Goal: Transaction & Acquisition: Purchase product/service

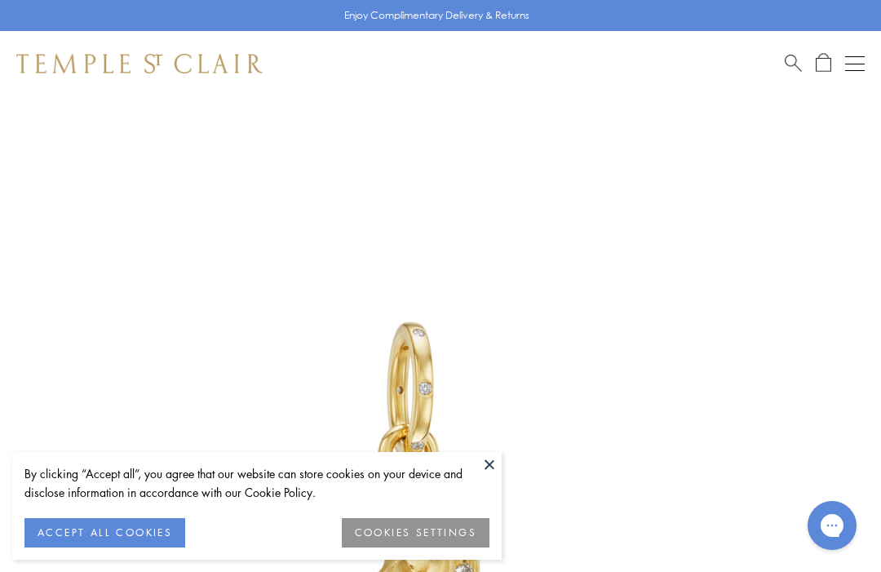
click at [493, 453] on button at bounding box center [489, 464] width 24 height 24
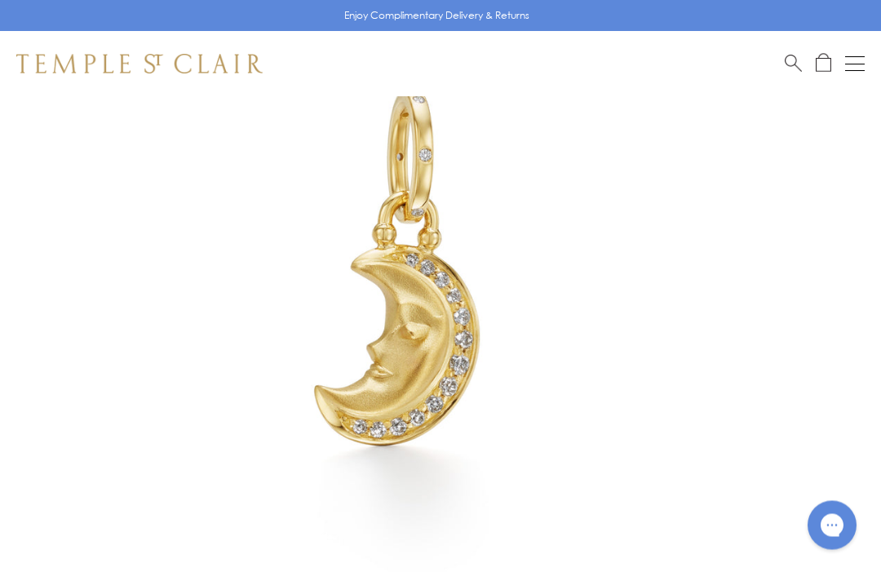
scroll to position [233, 0]
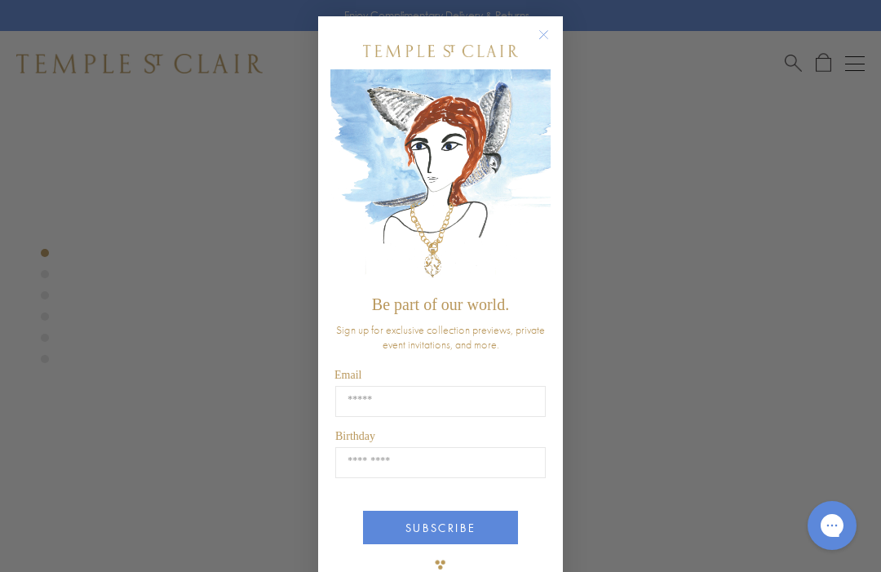
click at [737, 252] on div "Close dialog Be part of our world. Sign up for exclusive collection previews, p…" at bounding box center [440, 286] width 881 height 572
click at [548, 45] on circle "Close dialog" at bounding box center [544, 35] width 20 height 20
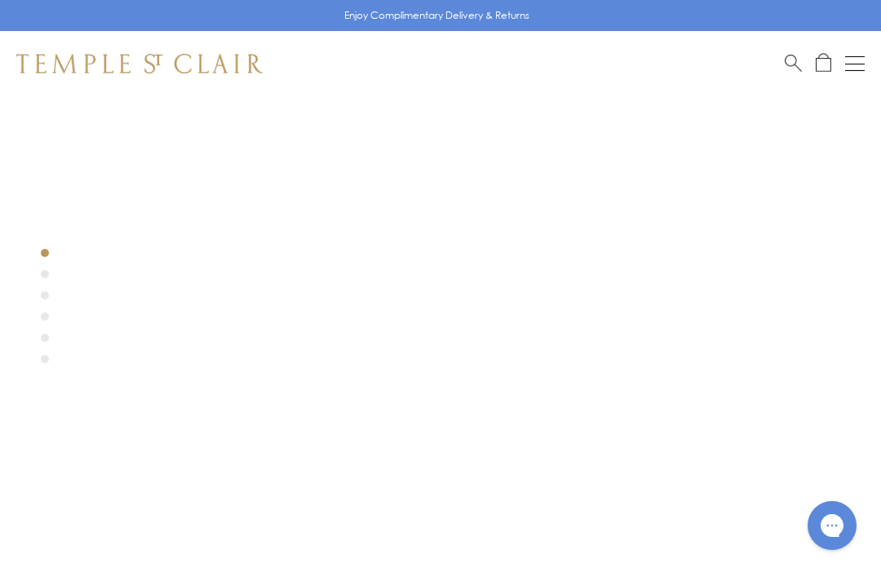
scroll to position [0, 0]
click at [41, 272] on div at bounding box center [416, 512] width 832 height 832
click at [29, 284] on div at bounding box center [416, 245] width 832 height 832
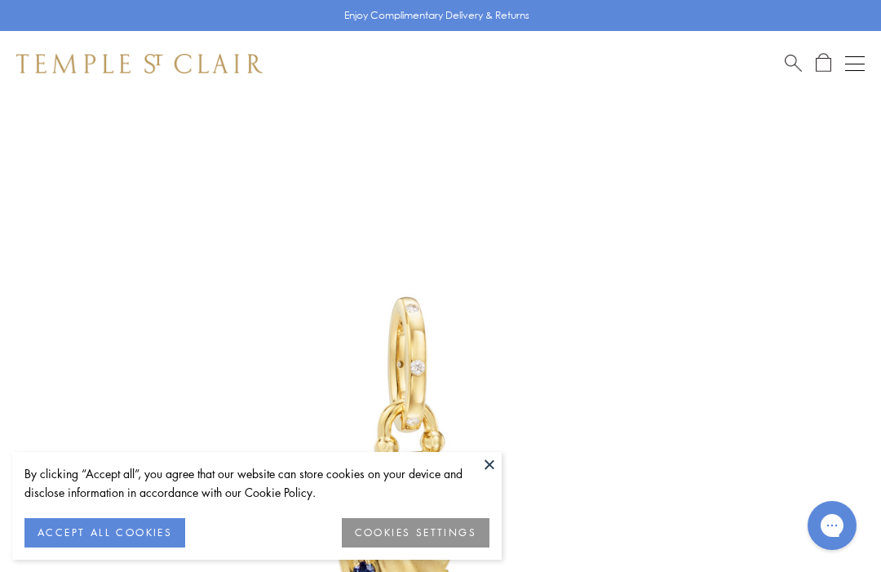
scroll to position [25, 0]
click at [483, 460] on button at bounding box center [489, 464] width 24 height 24
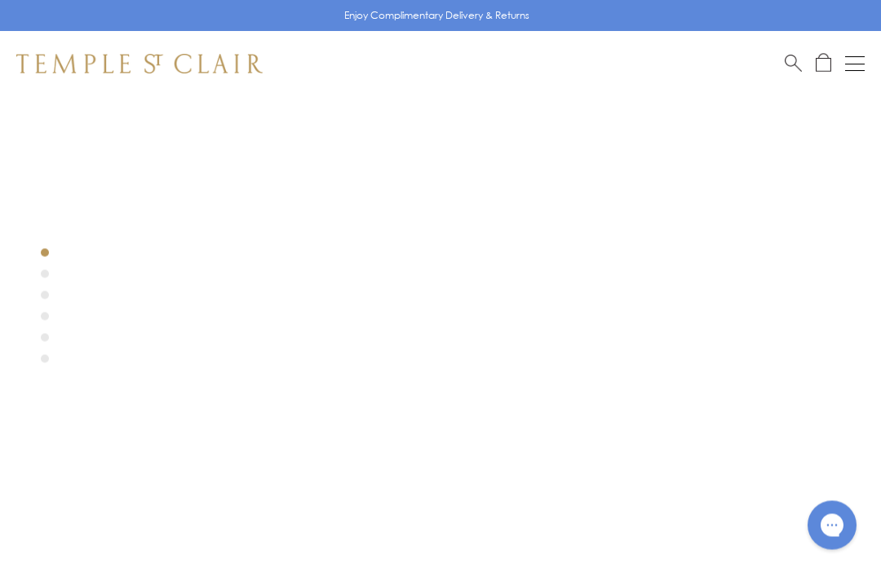
scroll to position [0, 0]
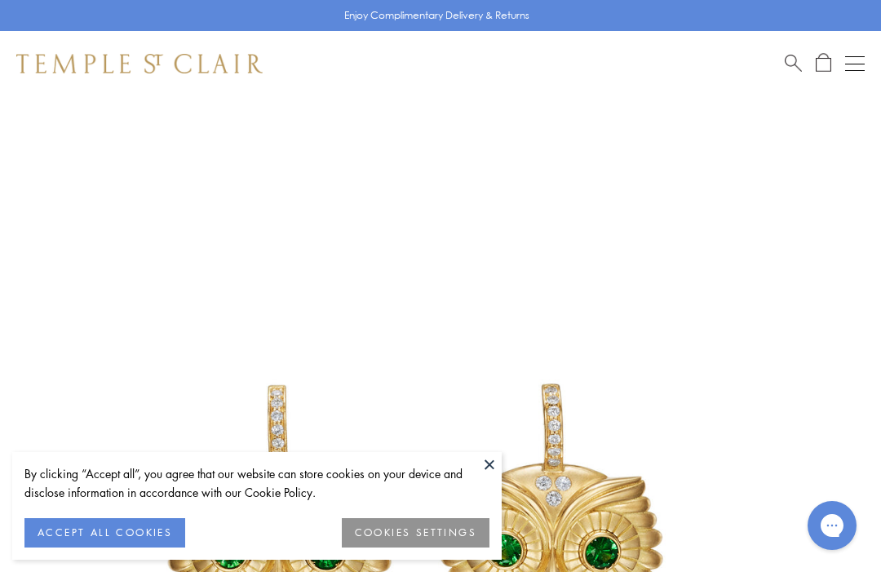
click at [493, 463] on button at bounding box center [489, 464] width 24 height 24
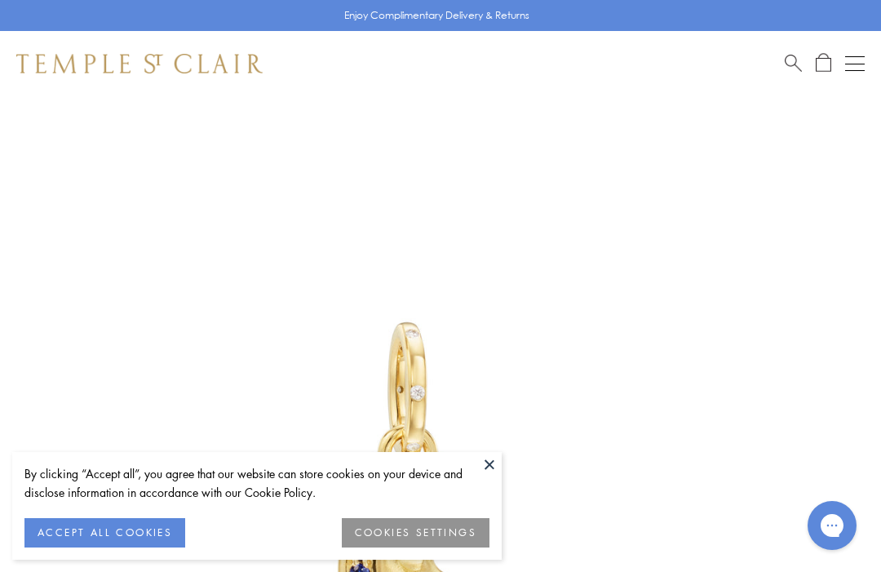
click at [485, 460] on button at bounding box center [489, 464] width 24 height 24
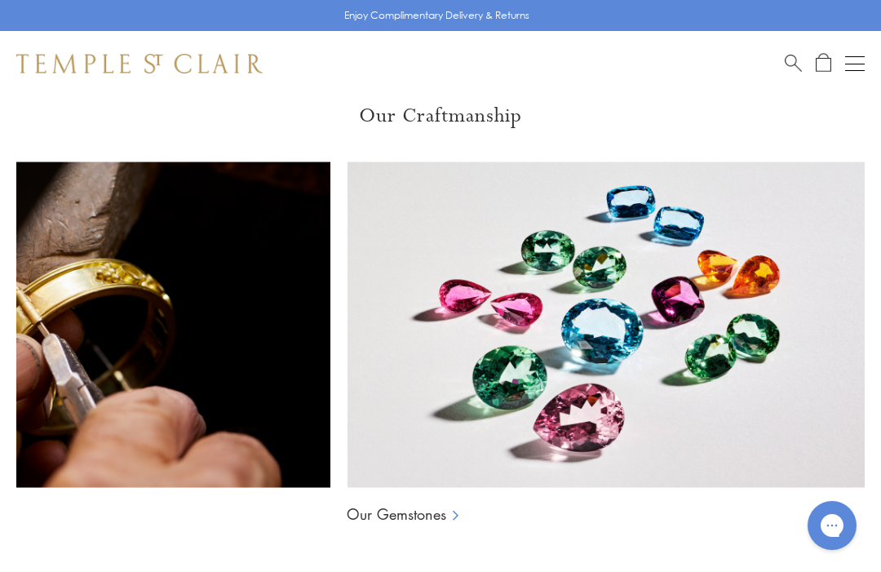
scroll to position [0, 204]
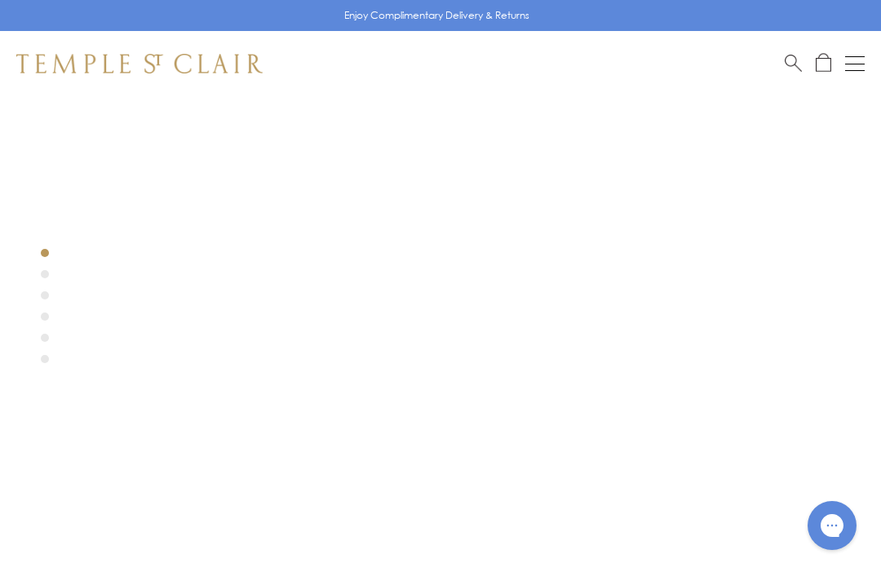
scroll to position [0, 0]
click at [31, 267] on div at bounding box center [416, 512] width 832 height 832
click at [34, 272] on div at bounding box center [416, 512] width 832 height 832
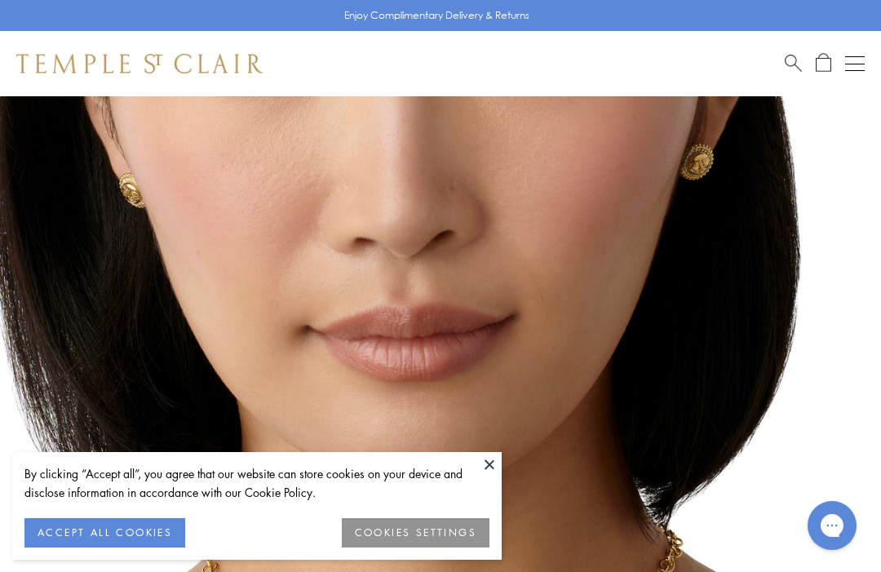
click at [489, 460] on button at bounding box center [489, 464] width 24 height 24
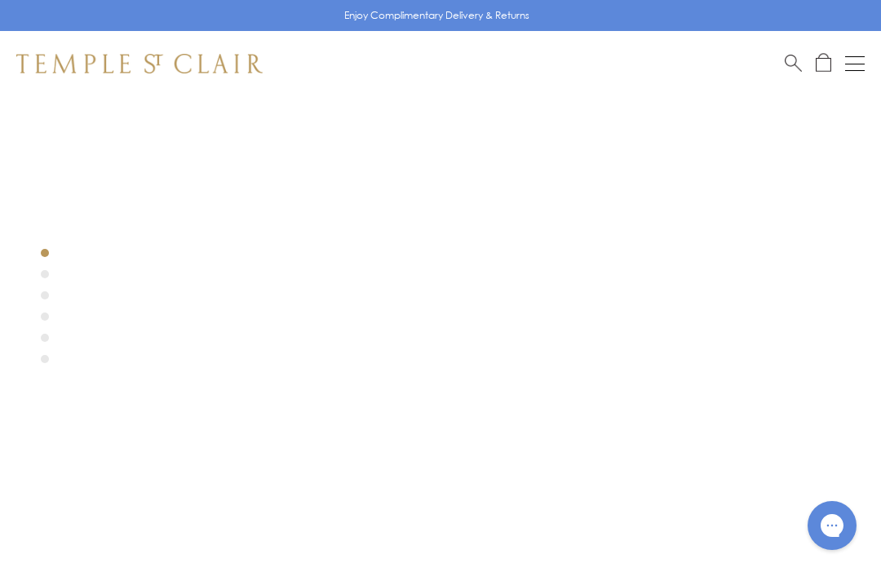
click at [491, 364] on div at bounding box center [416, 512] width 832 height 832
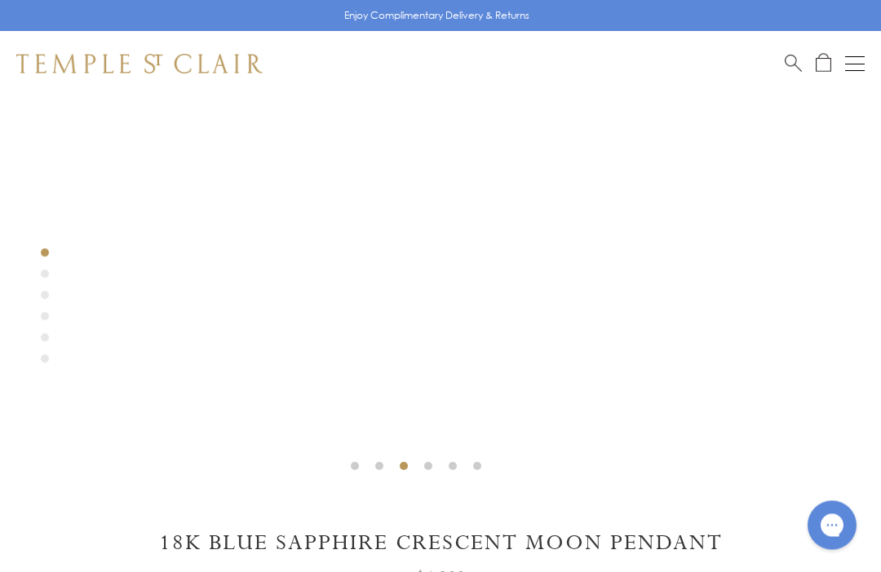
scroll to position [449, 0]
click at [40, 278] on div at bounding box center [416, 64] width 832 height 832
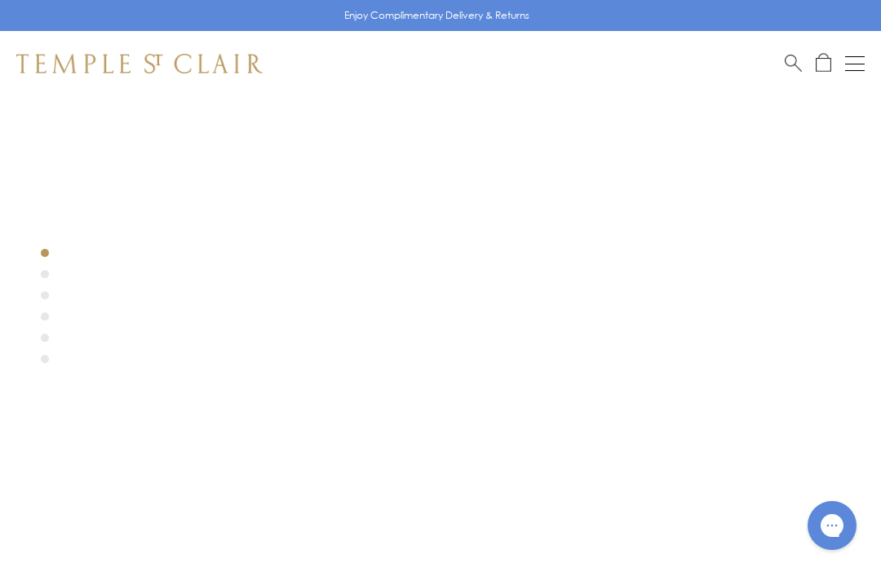
scroll to position [2, 0]
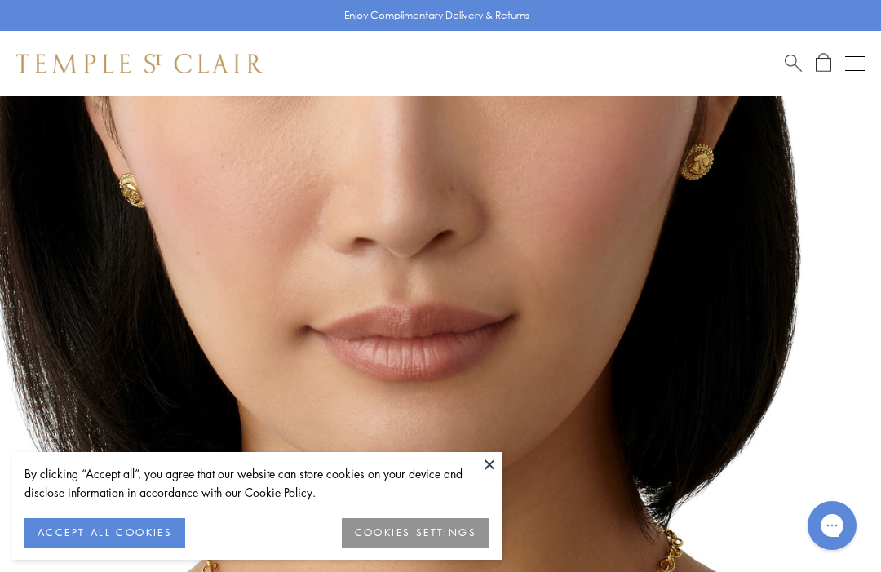
click at [116, 523] on button "ACCEPT ALL COOKIES" at bounding box center [104, 532] width 161 height 29
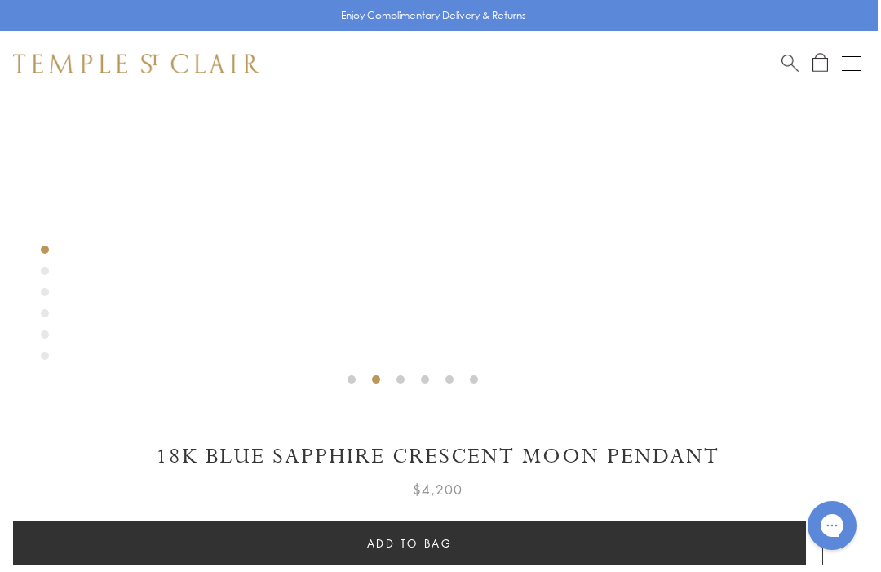
scroll to position [534, 3]
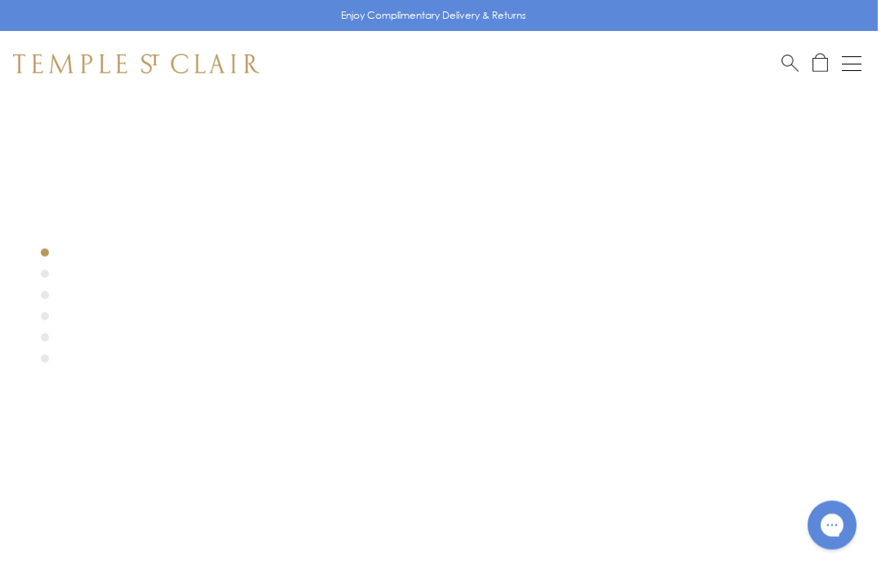
scroll to position [228, 3]
